Goal: Check status: Check status

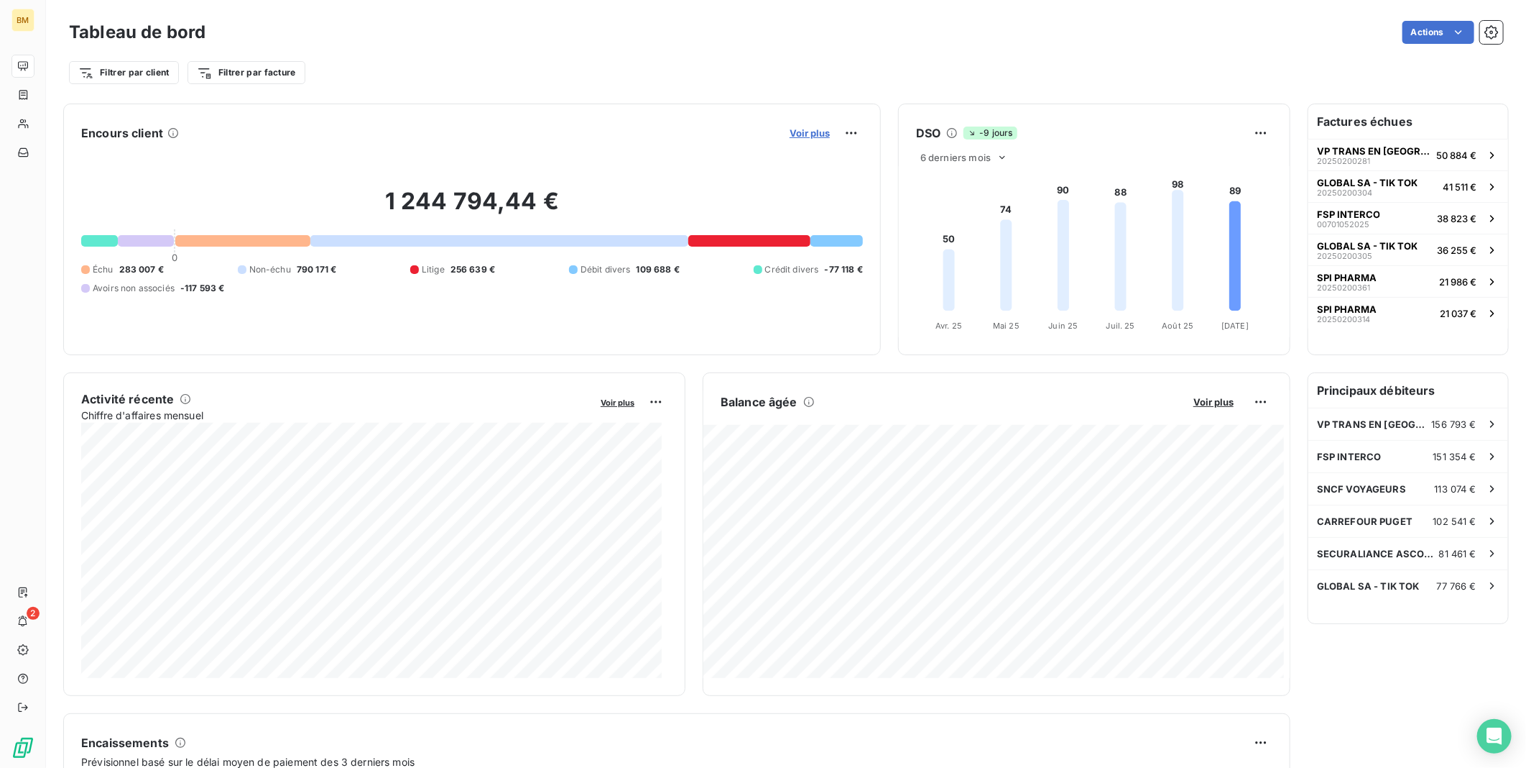
click at [807, 134] on span "Voir plus" at bounding box center [810, 132] width 40 height 11
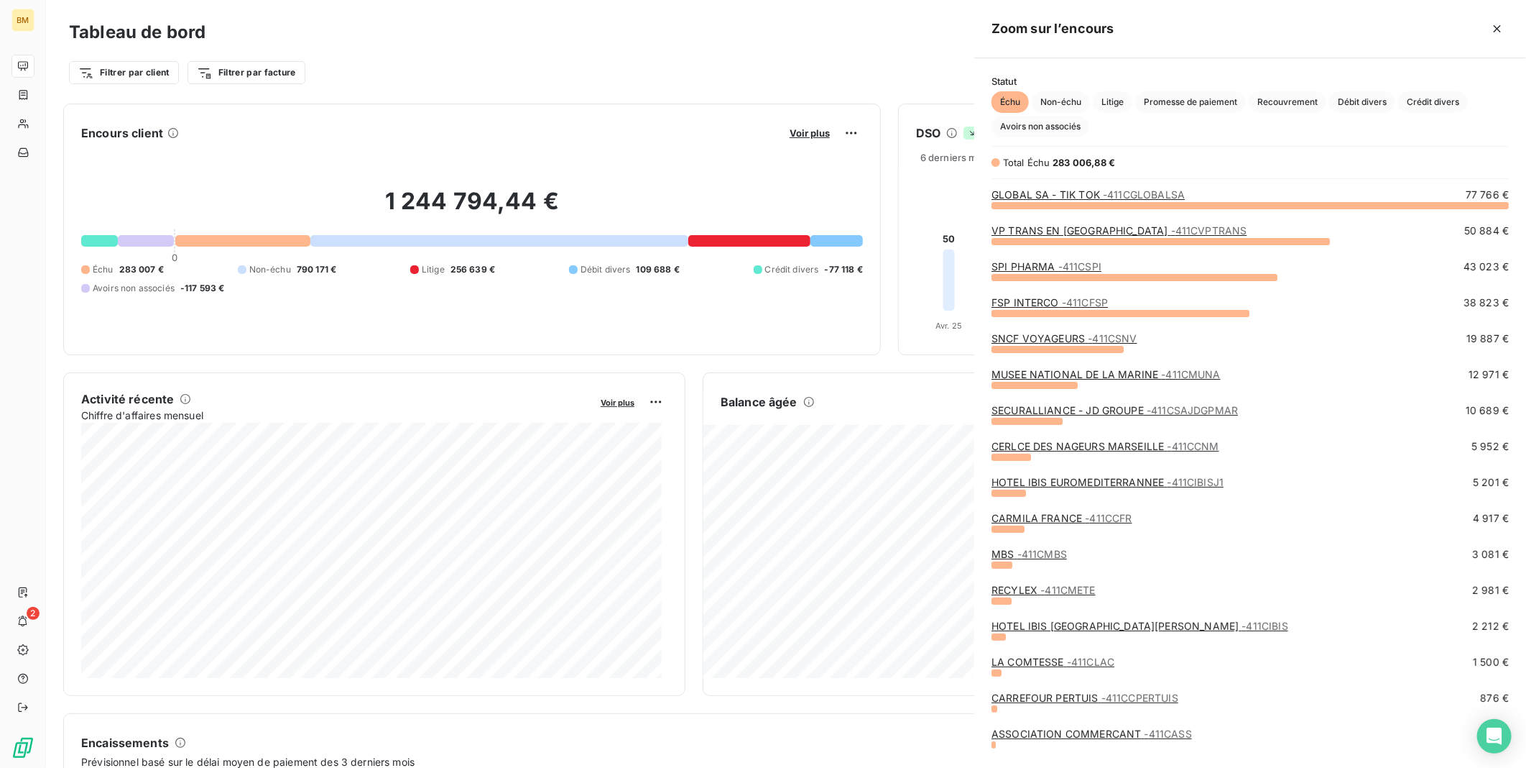
scroll to position [551, 540]
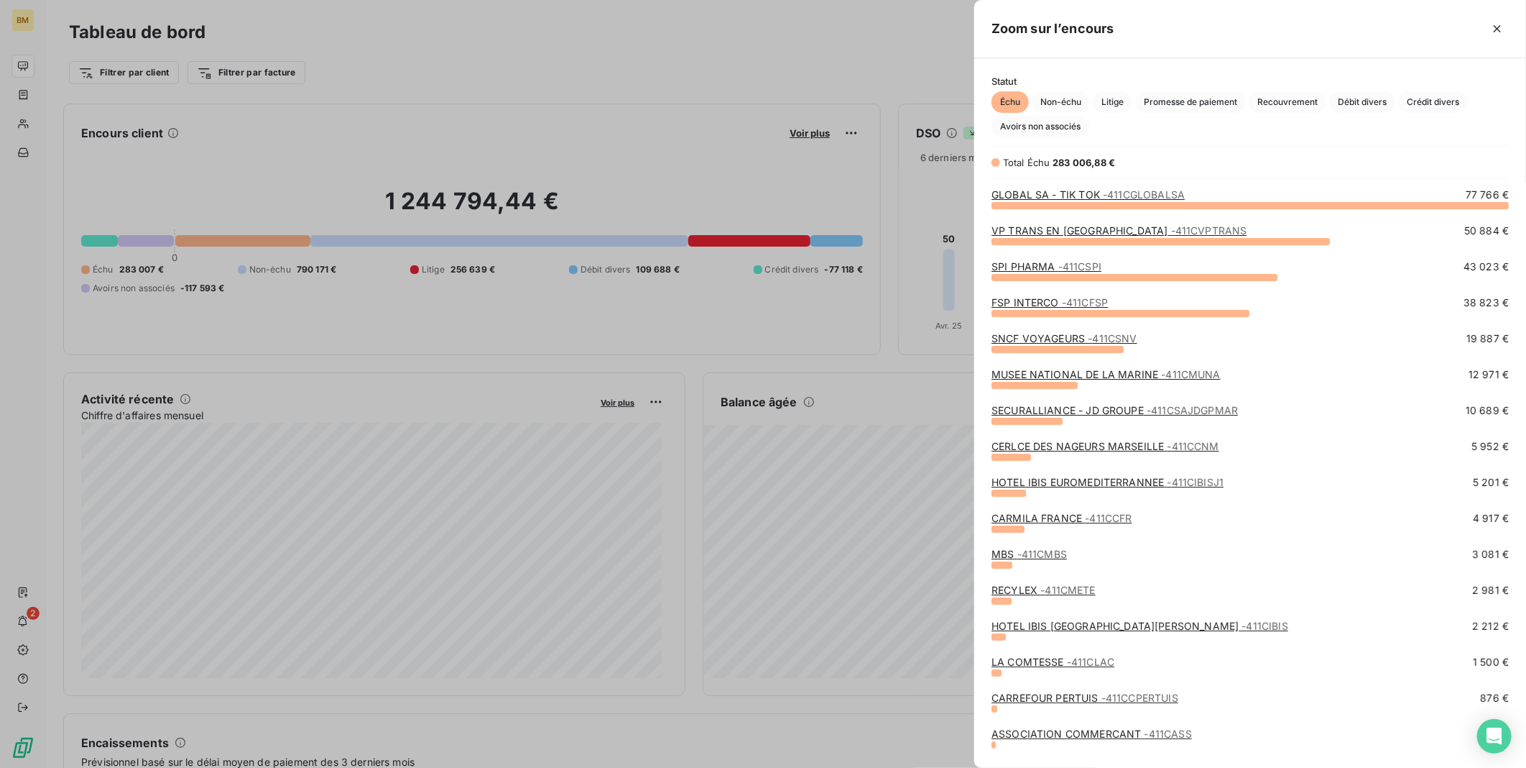
click at [1069, 340] on link "SNCF VOYAGEURS - 411CSNV" at bounding box center [1064, 338] width 145 height 12
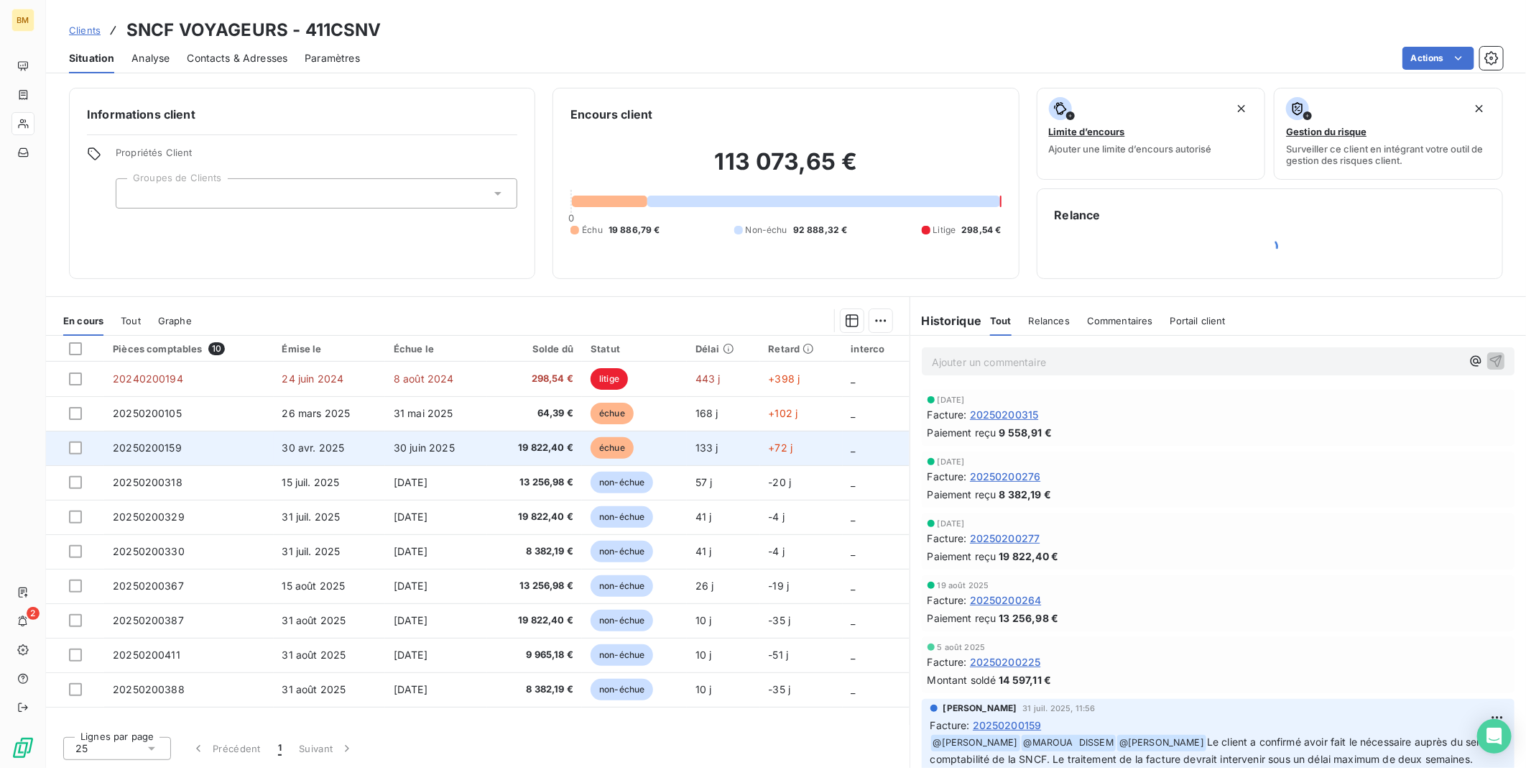
click at [538, 446] on span "19 822,40 €" at bounding box center [535, 448] width 78 height 14
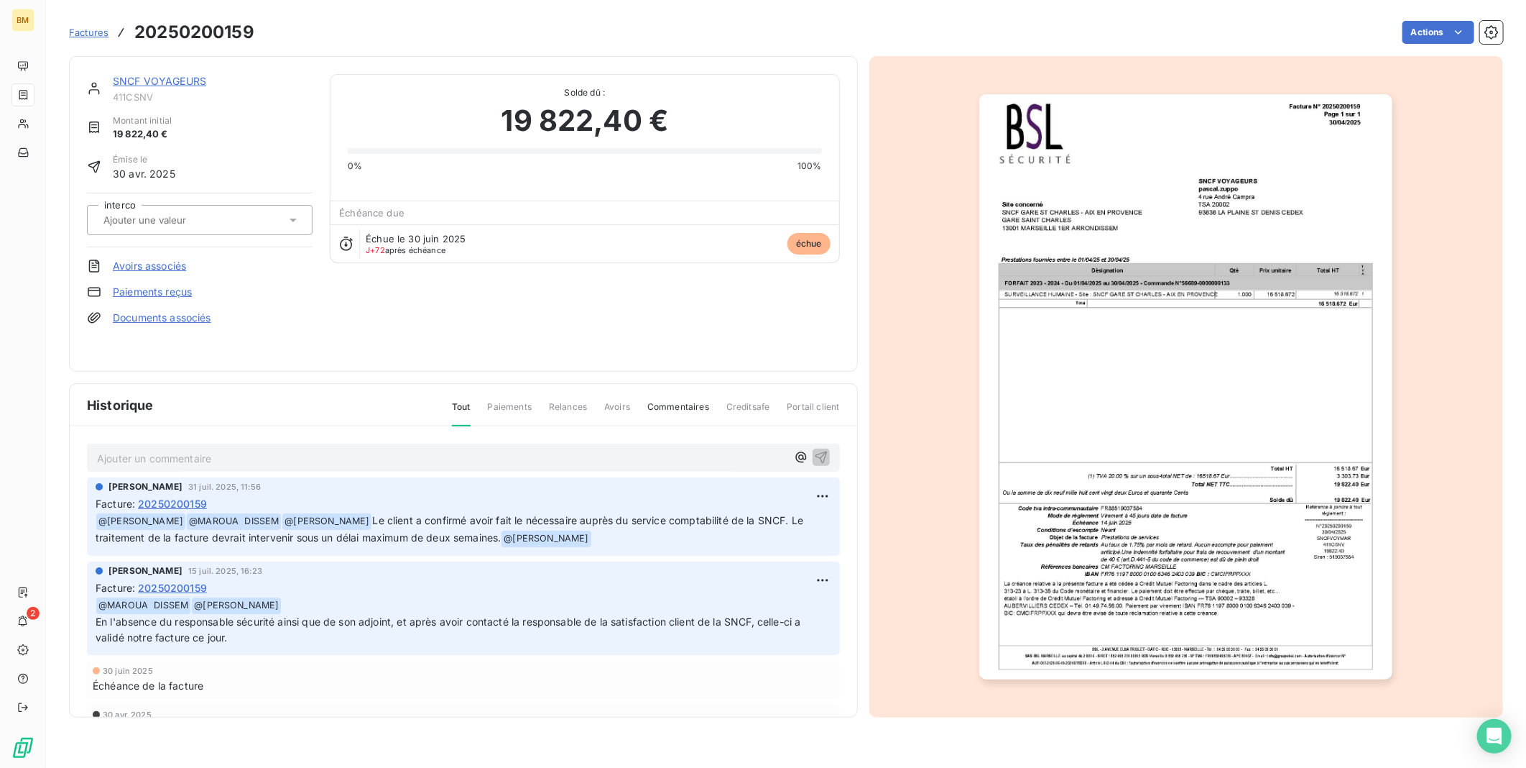
click at [1200, 487] on img "button" at bounding box center [1186, 386] width 413 height 585
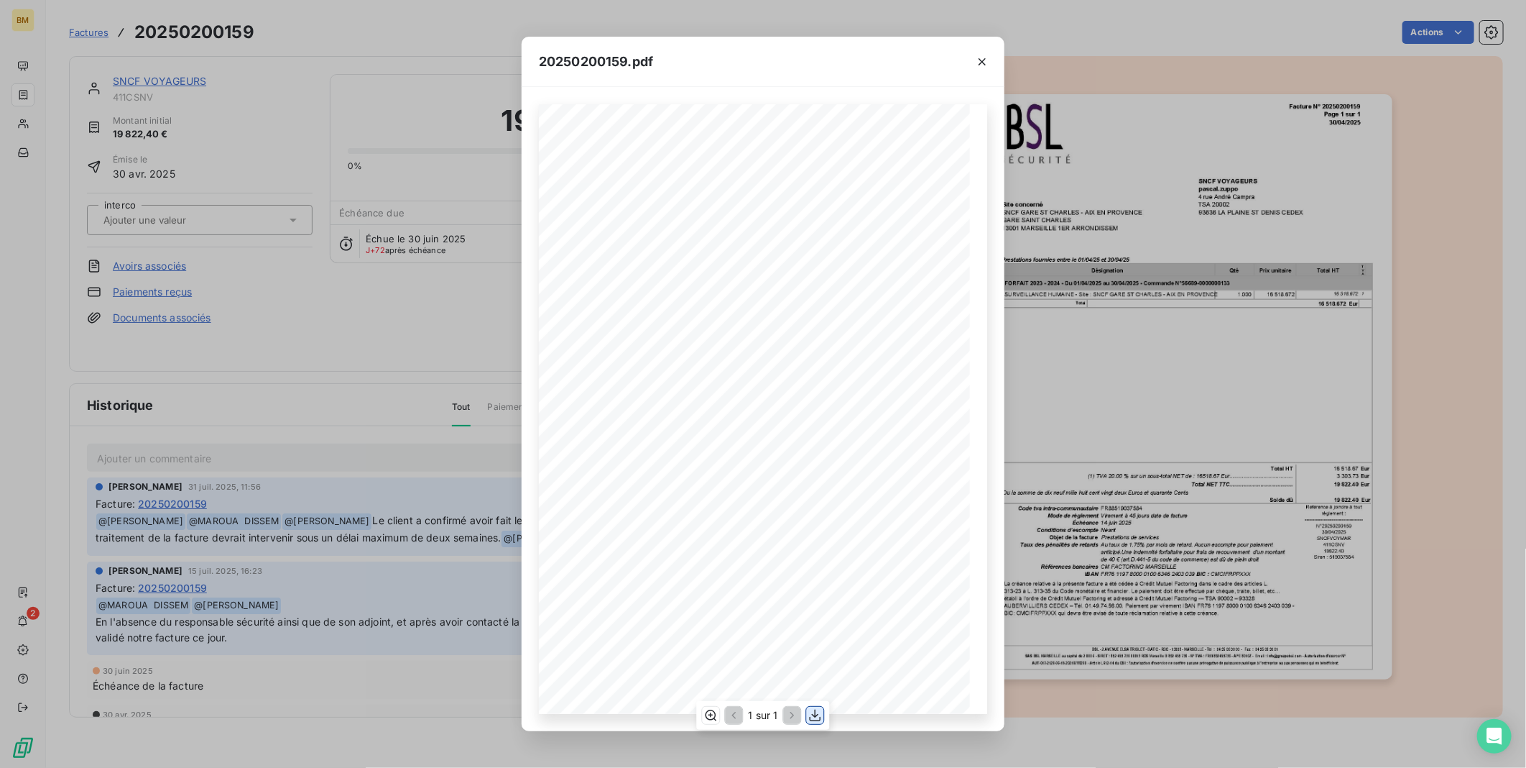
click at [810, 711] on icon "button" at bounding box center [816, 715] width 14 height 14
click at [982, 59] on icon "button" at bounding box center [982, 62] width 14 height 14
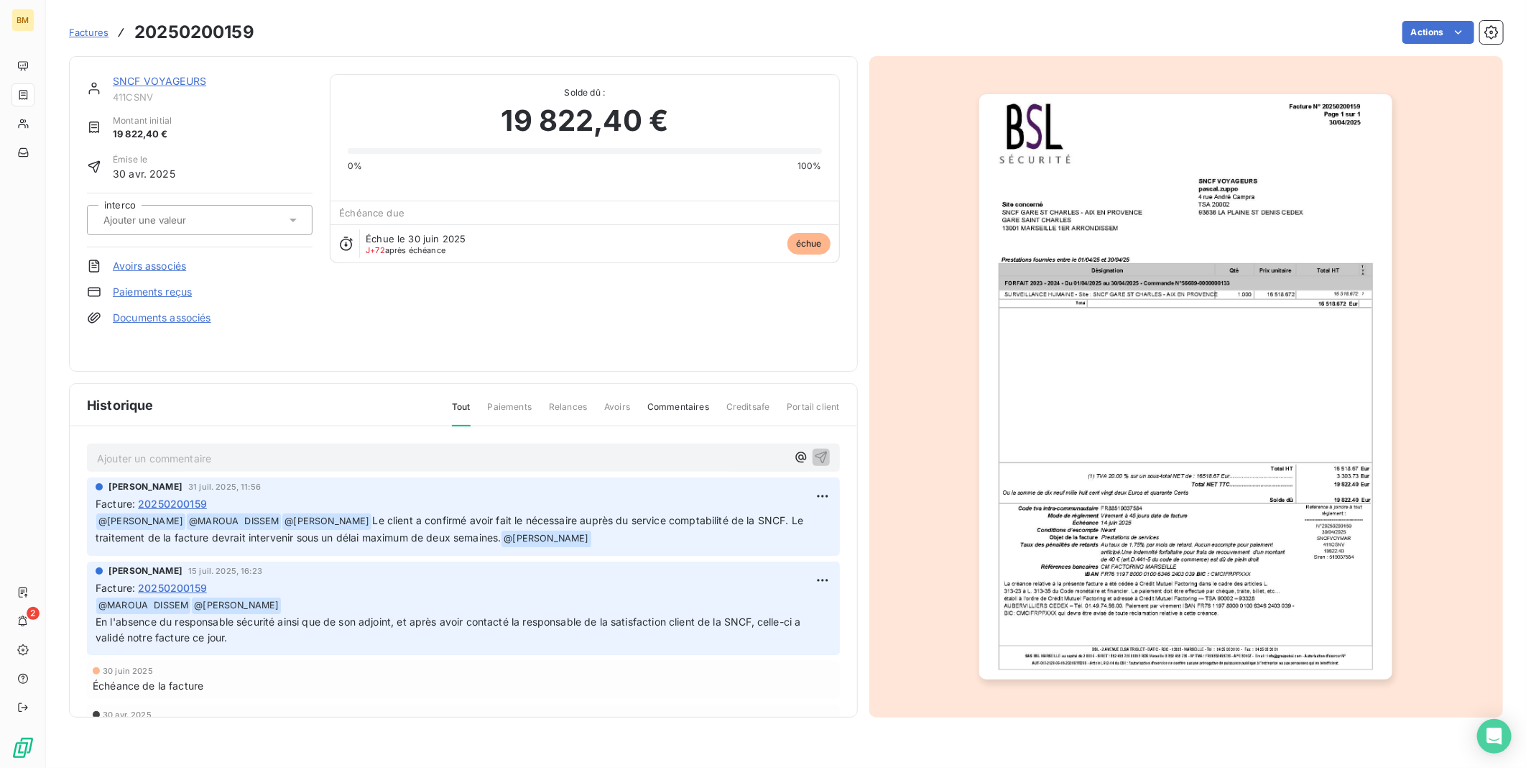
click at [195, 453] on p "Ajouter un commentaire ﻿" at bounding box center [442, 458] width 690 height 18
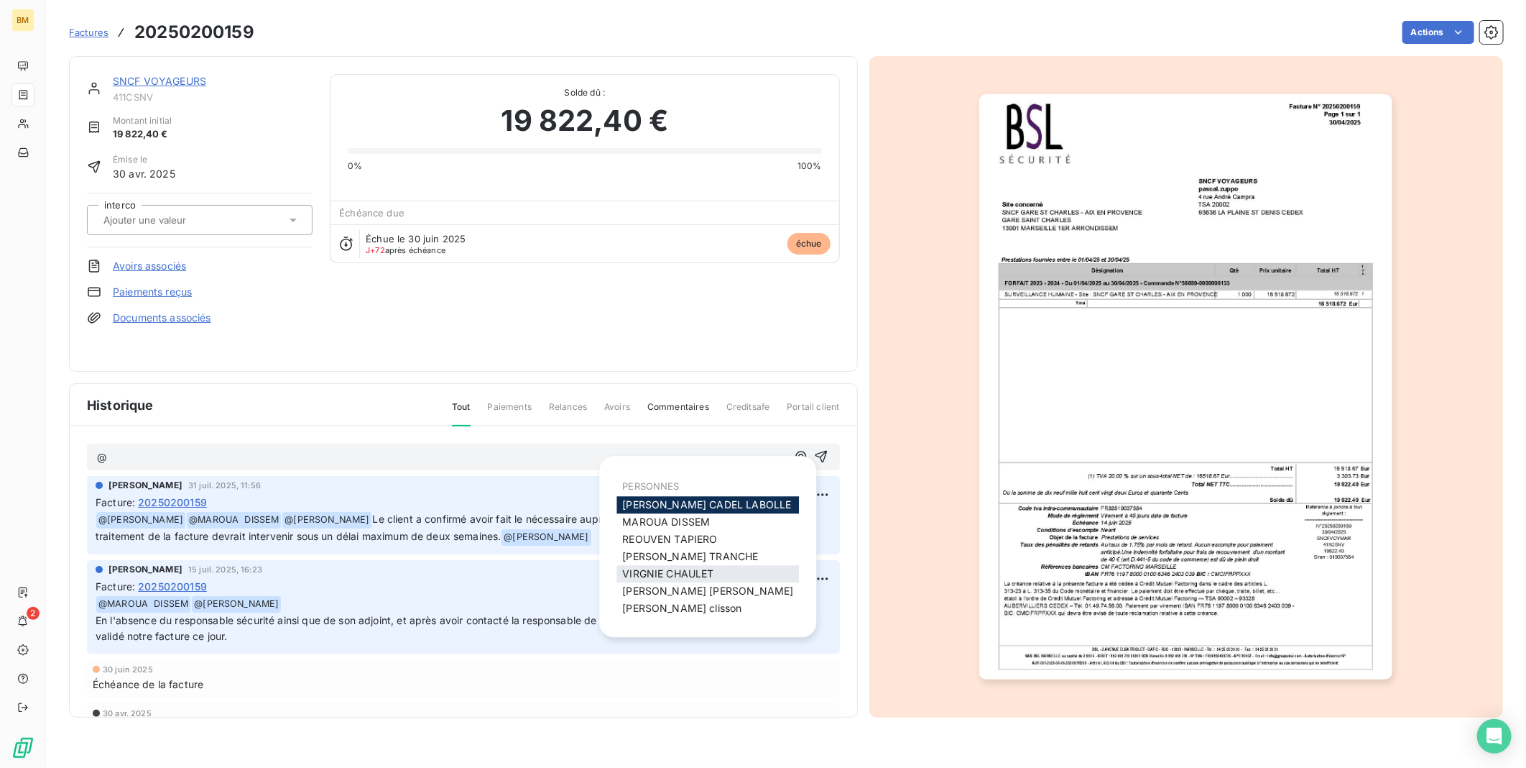
click at [663, 573] on span "[PERSON_NAME]" at bounding box center [667, 574] width 91 height 12
click at [648, 522] on span "MAROUA DISSEM" at bounding box center [666, 521] width 88 height 12
click at [663, 538] on span "[PERSON_NAME]" at bounding box center [669, 539] width 95 height 12
click at [656, 587] on span "[PERSON_NAME]" at bounding box center [707, 591] width 171 height 12
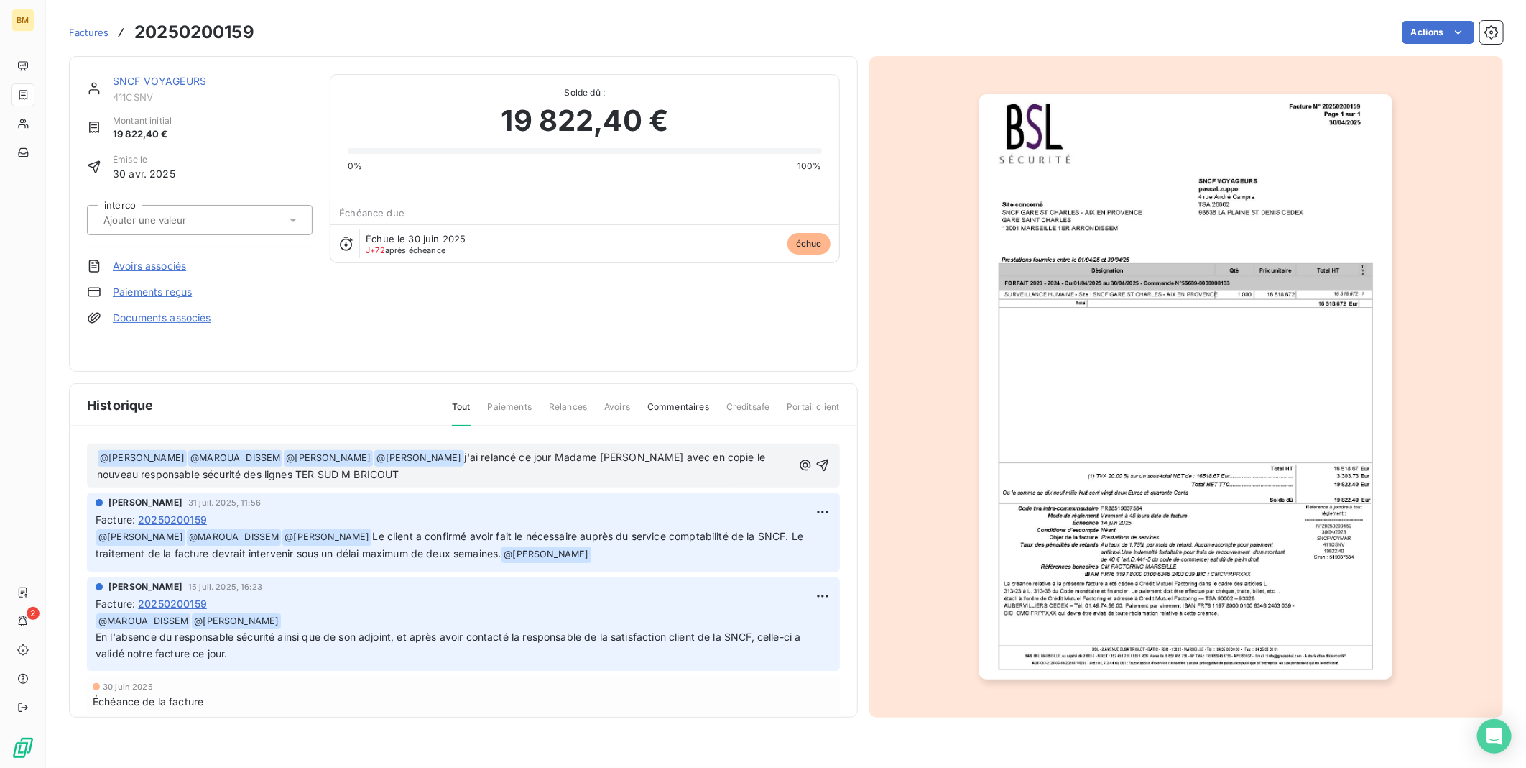
click at [469, 469] on p "﻿ @ [PERSON_NAME] ﻿ ﻿ @ MAROUA DISSEM ﻿ ﻿ @ [PERSON_NAME] ﻿ ﻿ @ [PERSON_NAME] ﻿…" at bounding box center [445, 466] width 696 height 34
click at [816, 467] on icon "button" at bounding box center [823, 465] width 14 height 14
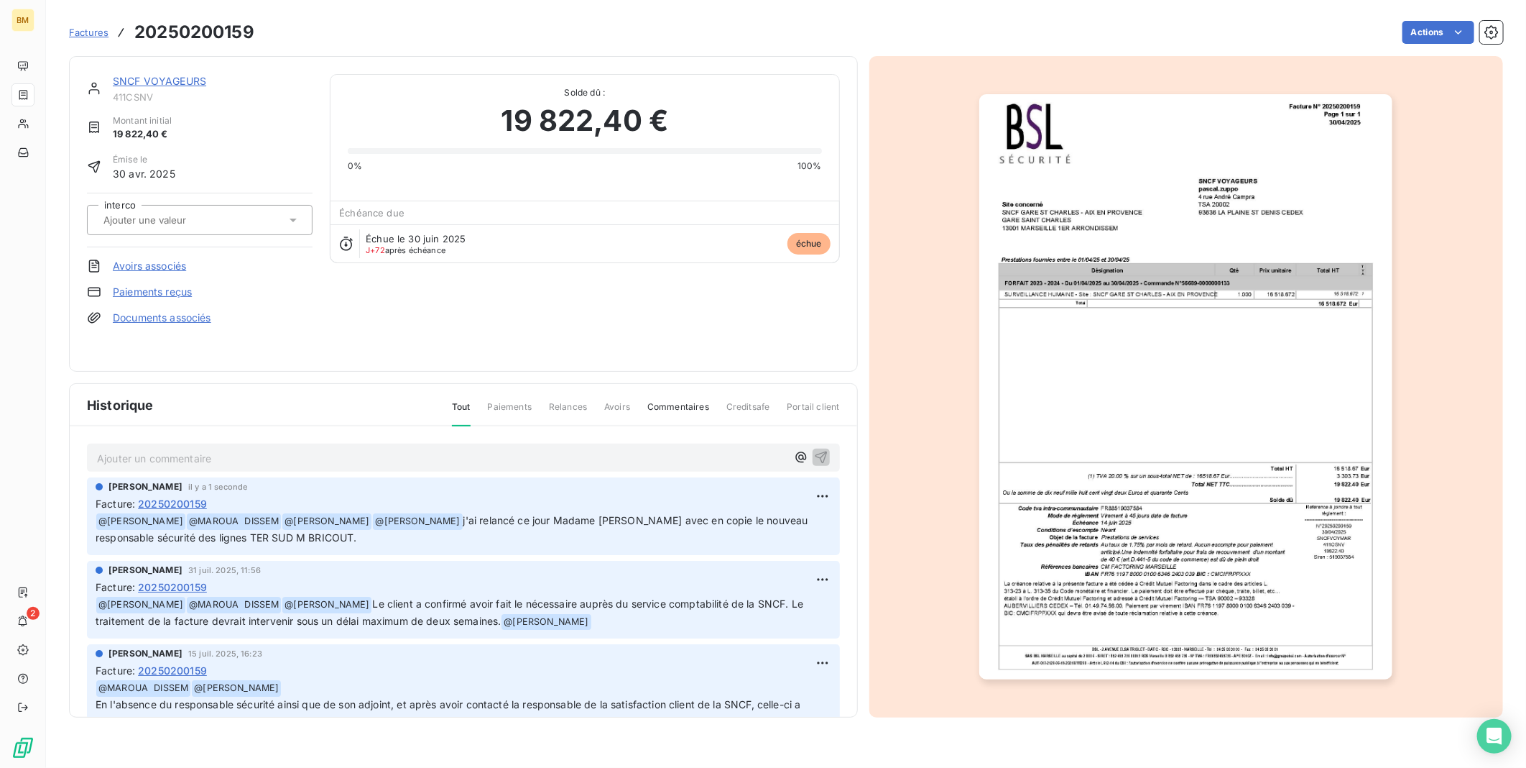
click at [86, 34] on span "Factures" at bounding box center [89, 32] width 40 height 11
